Goal: Share content: Share content

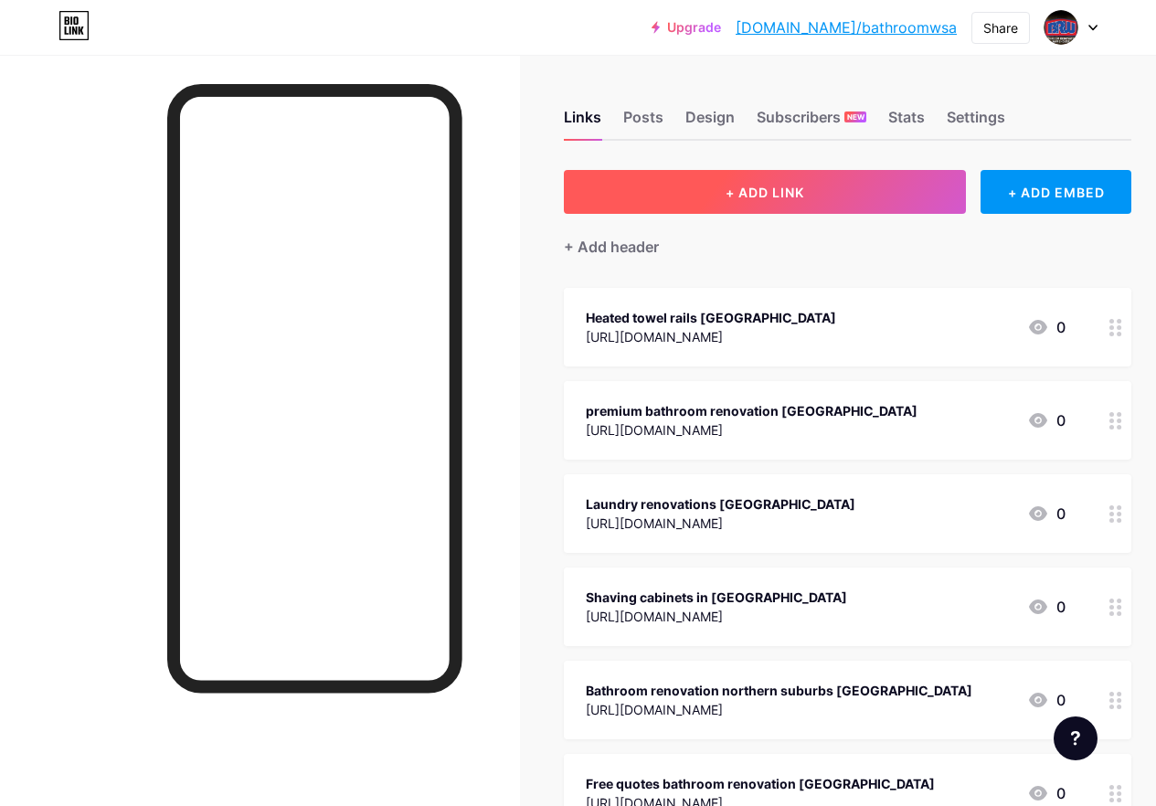
click at [782, 195] on span "+ ADD LINK" at bounding box center [765, 193] width 79 height 16
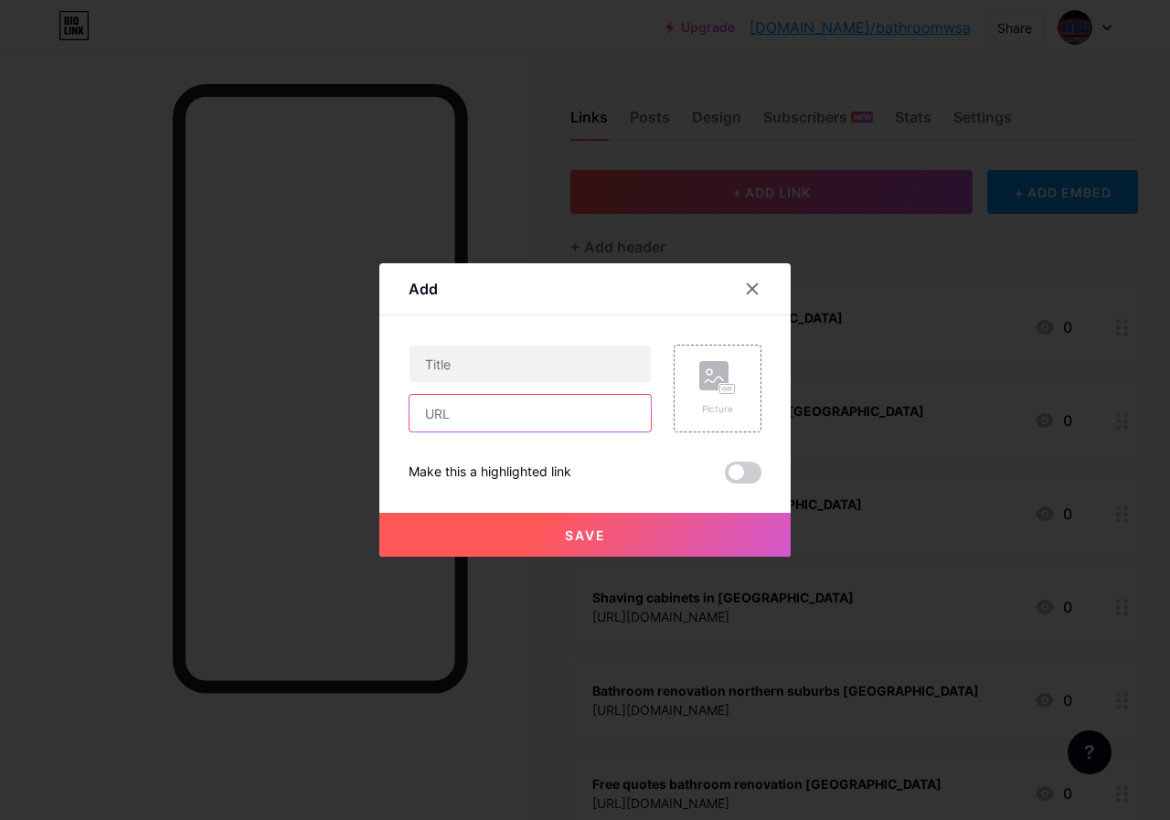
click at [520, 409] on input "text" at bounding box center [529, 413] width 241 height 37
paste input "[URL][DOMAIN_NAME]"
type input "[URL][DOMAIN_NAME]"
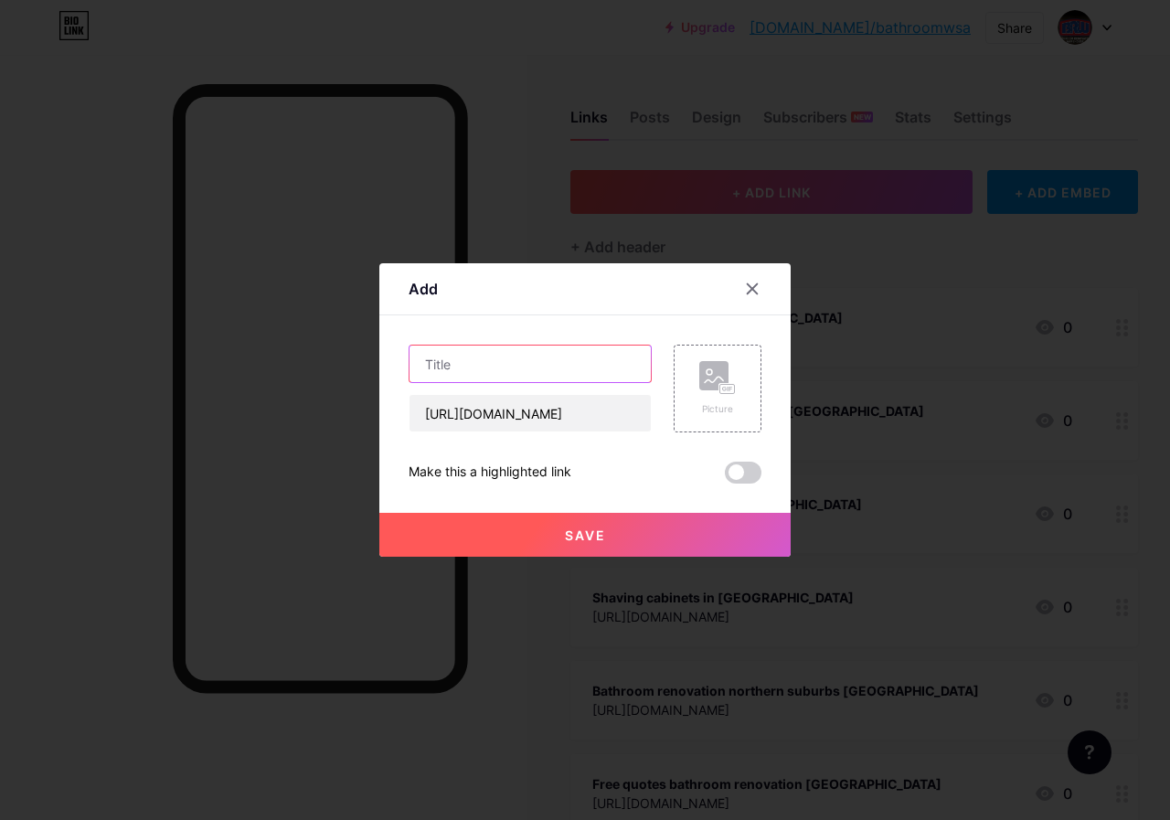
scroll to position [0, 0]
click at [511, 371] on input "text" at bounding box center [529, 364] width 241 height 37
paste input "Bathroom toilets and sanitation [GEOGRAPHIC_DATA]"
type input "Bathroom toilets and sanitation [GEOGRAPHIC_DATA]"
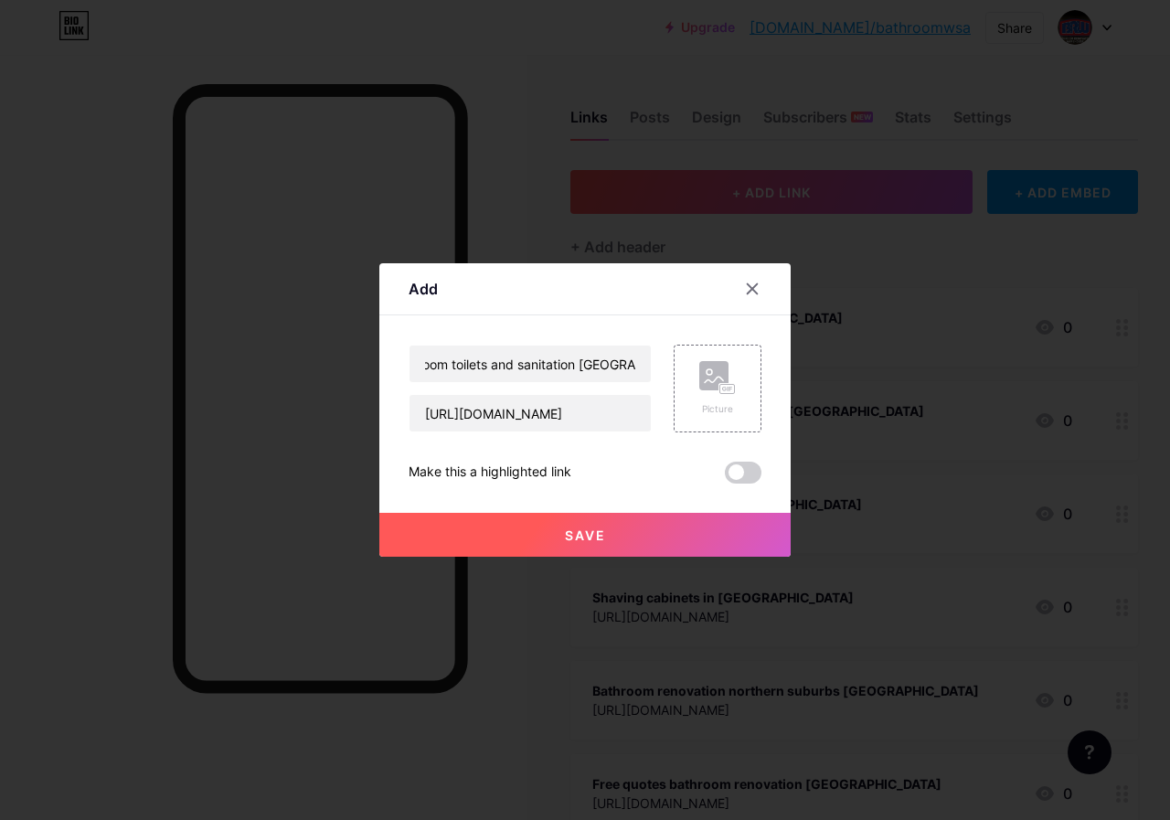
click at [660, 539] on button "Save" at bounding box center [584, 535] width 411 height 44
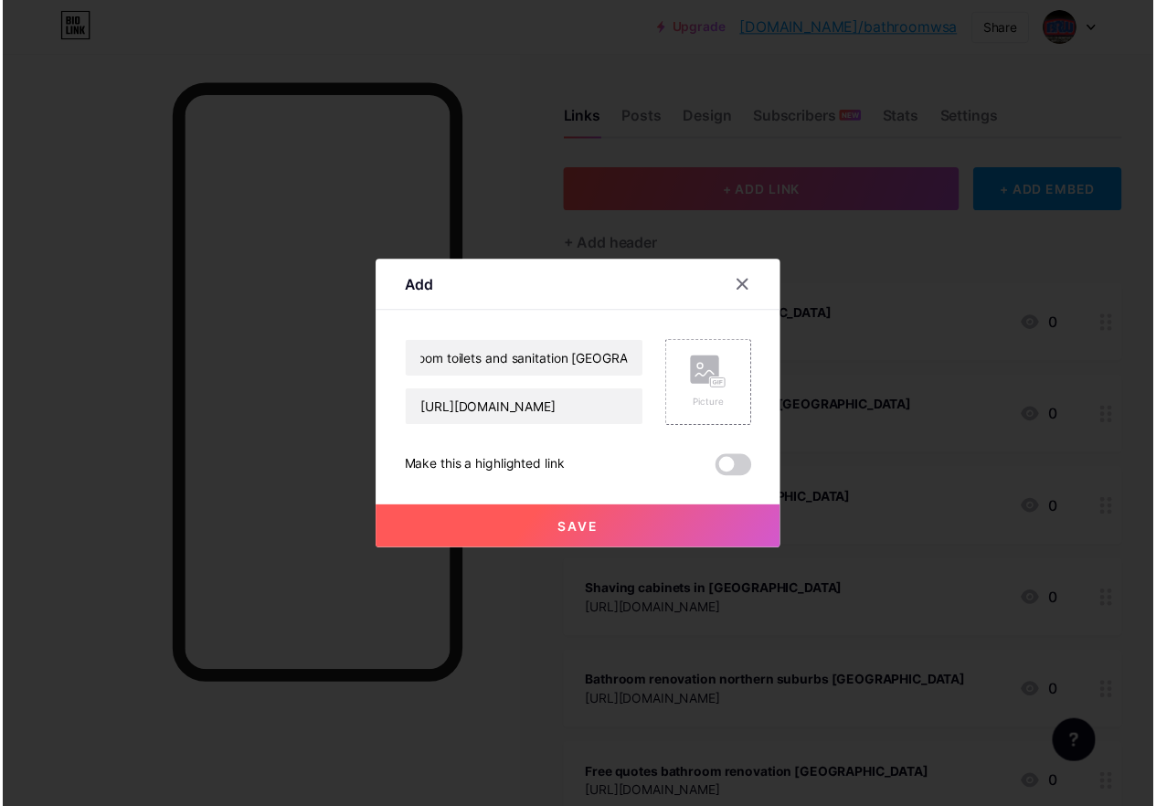
scroll to position [0, 0]
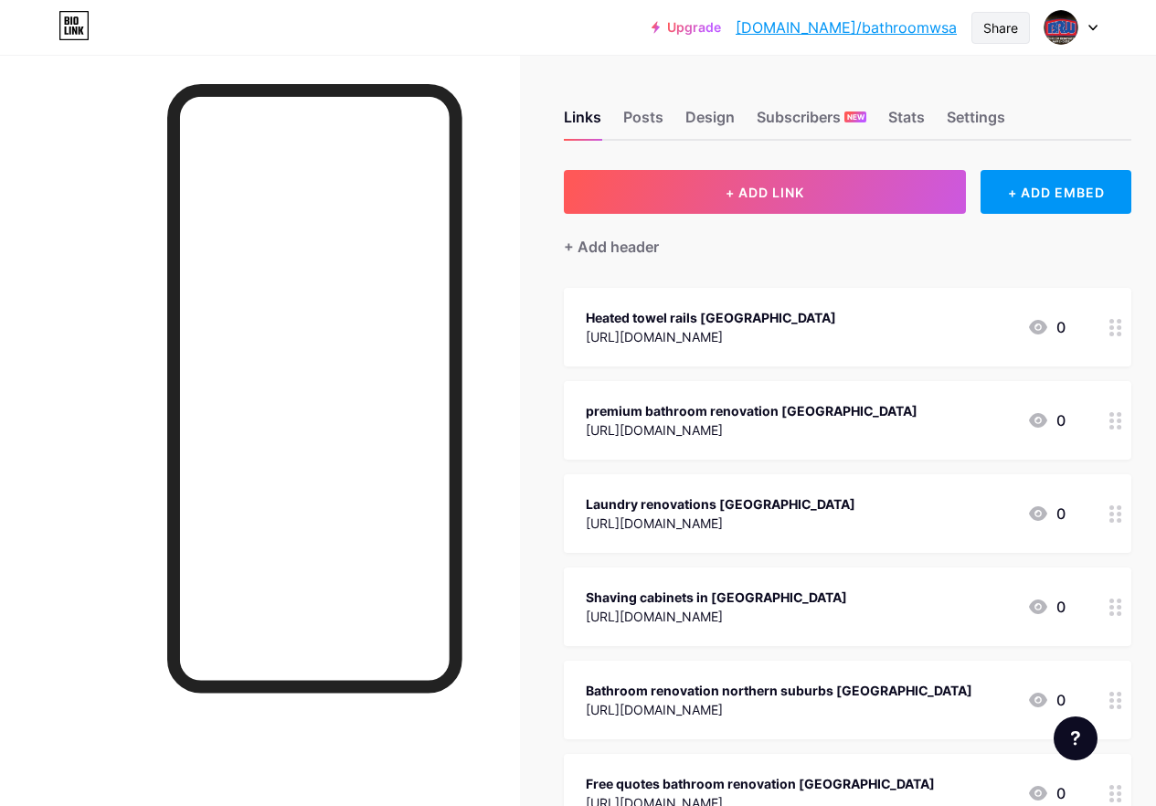
click at [993, 37] on div "Share" at bounding box center [1000, 27] width 35 height 19
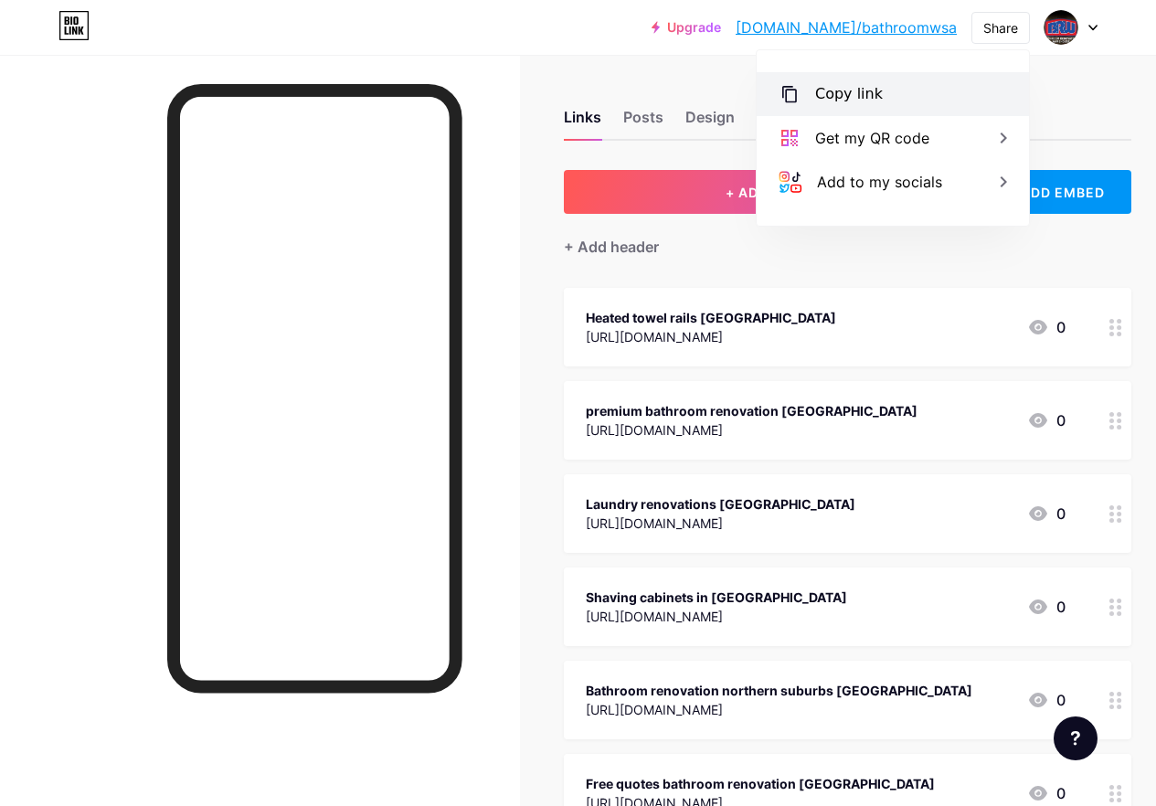
drag, startPoint x: 827, startPoint y: 85, endPoint x: 771, endPoint y: 393, distance: 313.0
click at [826, 85] on div "Copy link" at bounding box center [849, 94] width 68 height 22
